Goal: Task Accomplishment & Management: Use online tool/utility

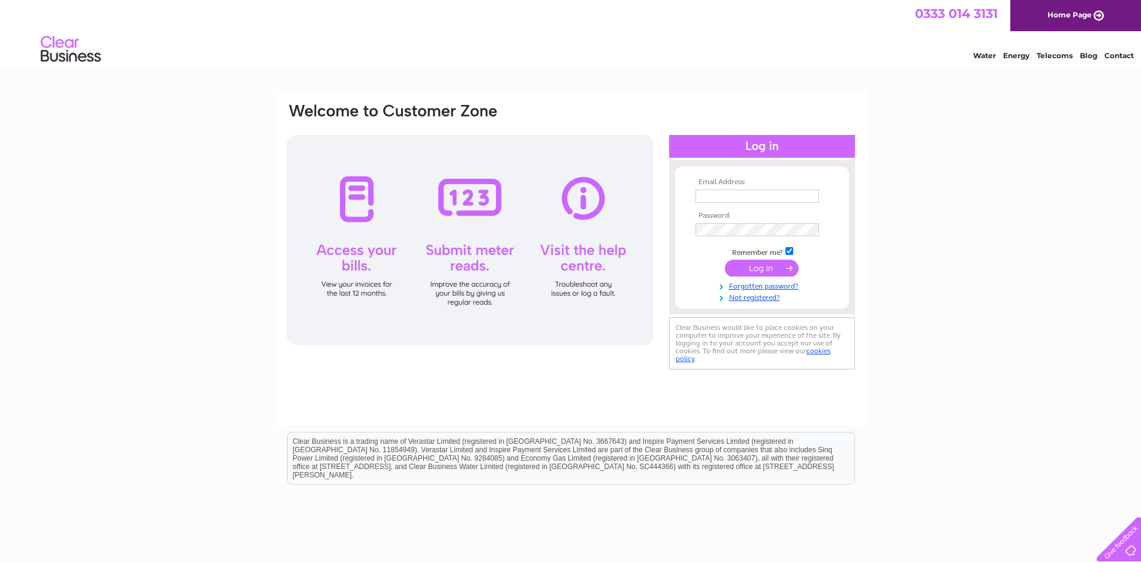
type input "[EMAIL_ADDRESS][DOMAIN_NAME]"
click at [769, 270] on input "submit" at bounding box center [762, 268] width 74 height 17
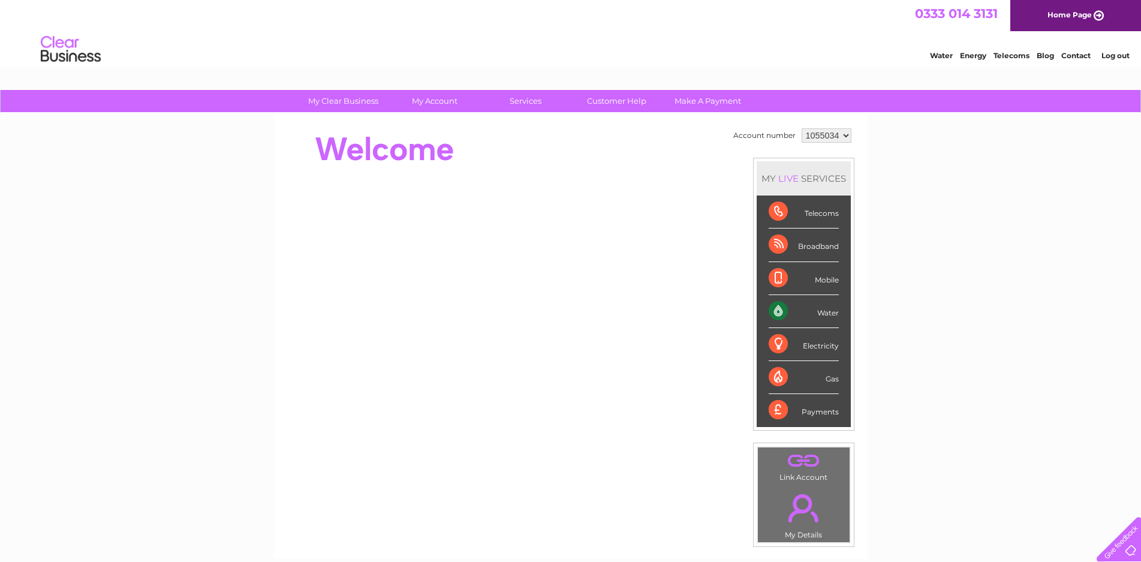
click at [783, 311] on div "Water" at bounding box center [804, 311] width 70 height 33
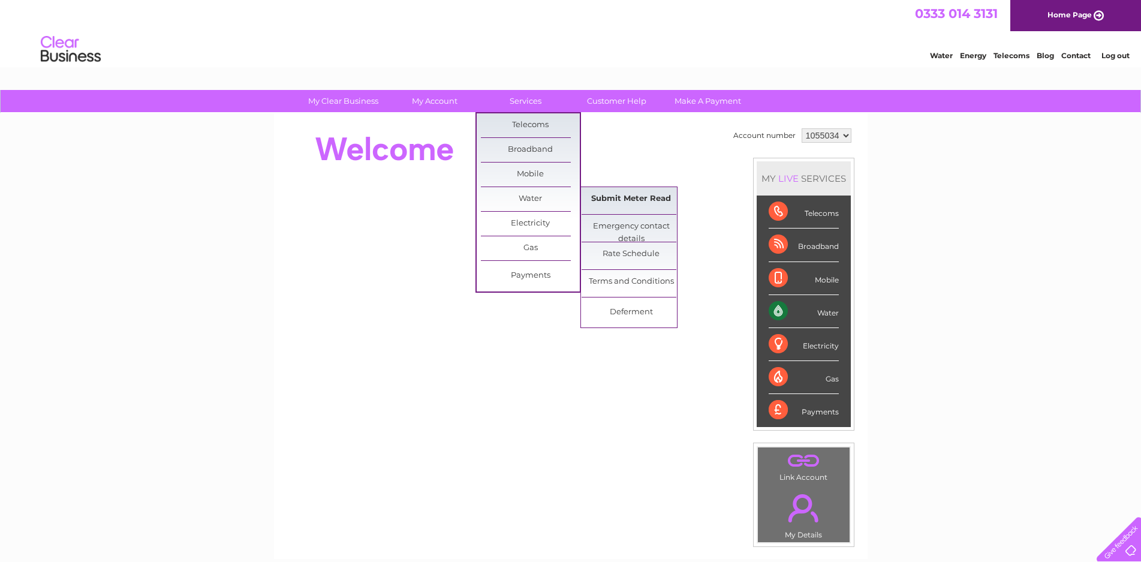
click at [656, 199] on link "Submit Meter Read" at bounding box center [631, 199] width 99 height 24
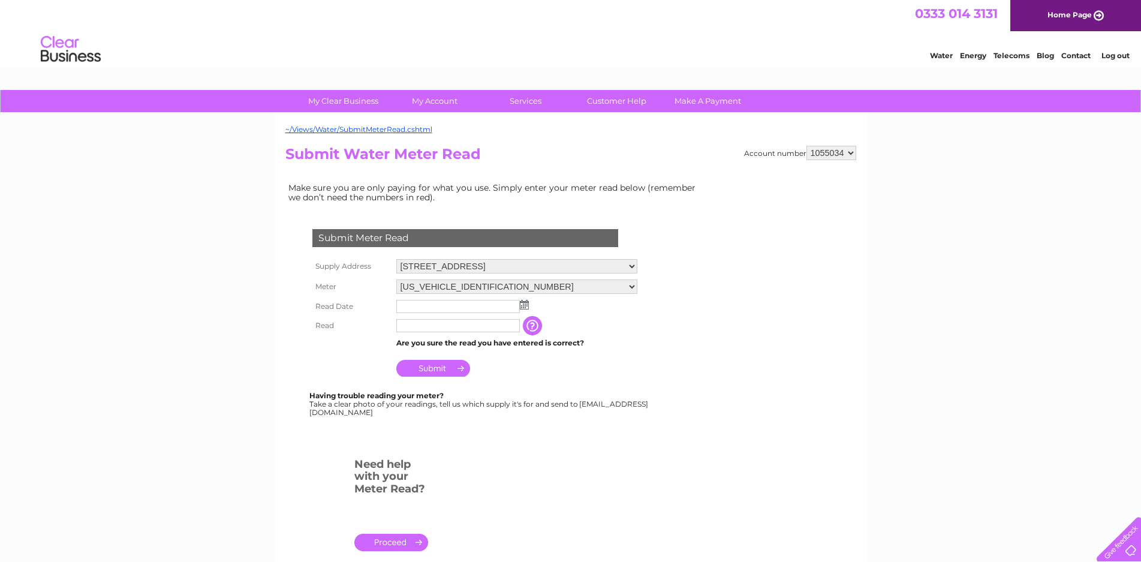
click at [526, 305] on img at bounding box center [524, 305] width 9 height 10
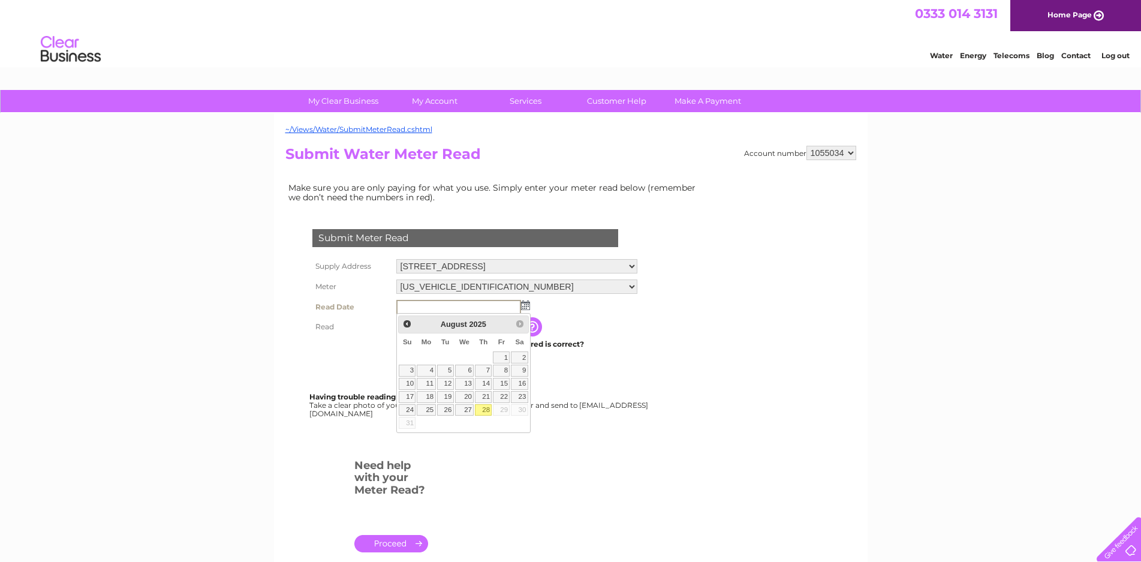
click at [486, 406] on link "28" at bounding box center [483, 410] width 17 height 12
type input "2025/08/28"
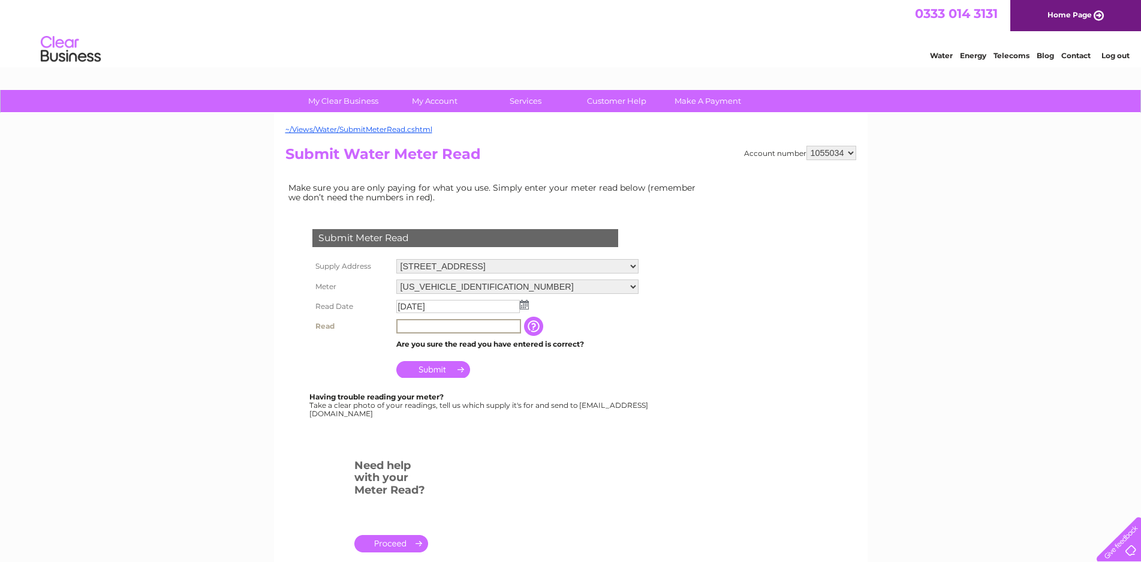
click at [408, 327] on input "text" at bounding box center [458, 326] width 125 height 14
type input "51"
click at [435, 367] on input "Submit" at bounding box center [433, 369] width 74 height 17
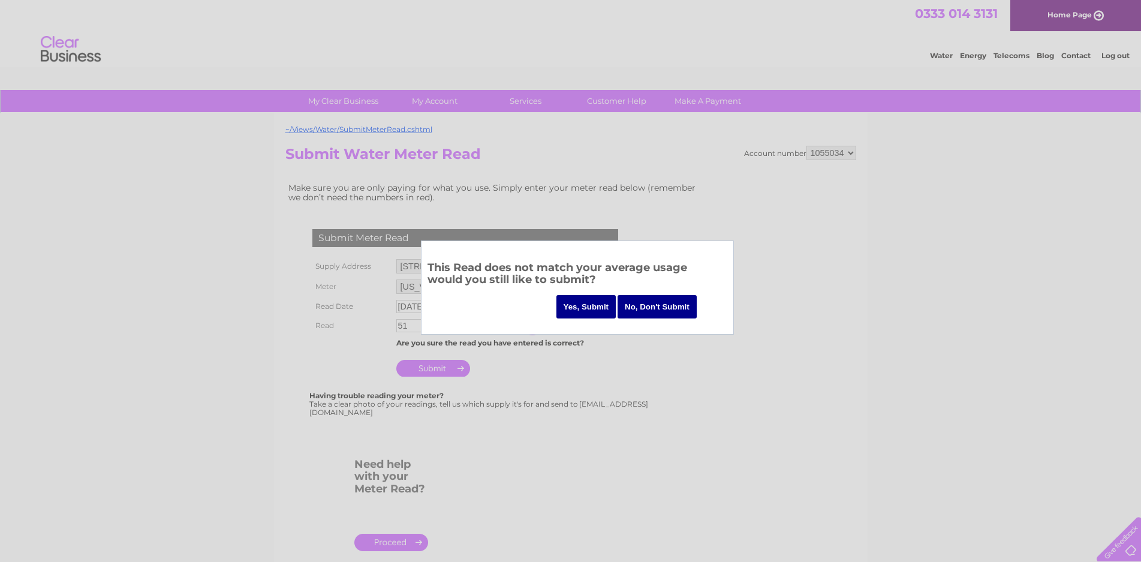
click at [595, 308] on input "Yes, Submit" at bounding box center [586, 306] width 60 height 23
